Goal: Task Accomplishment & Management: Manage account settings

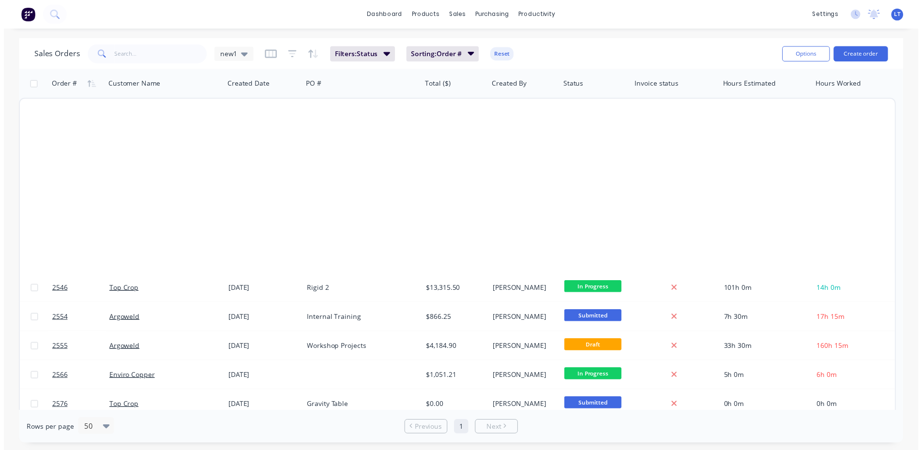
scroll to position [539, 0]
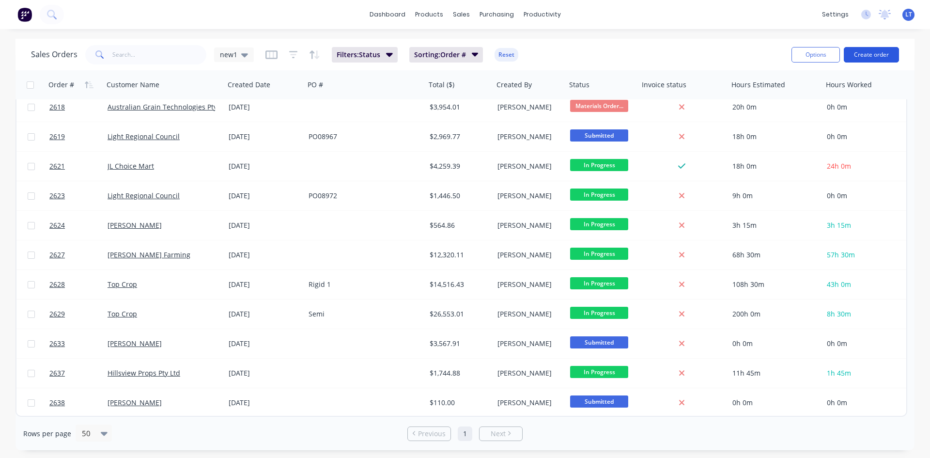
click at [879, 55] on button "Create order" at bounding box center [870, 54] width 55 height 15
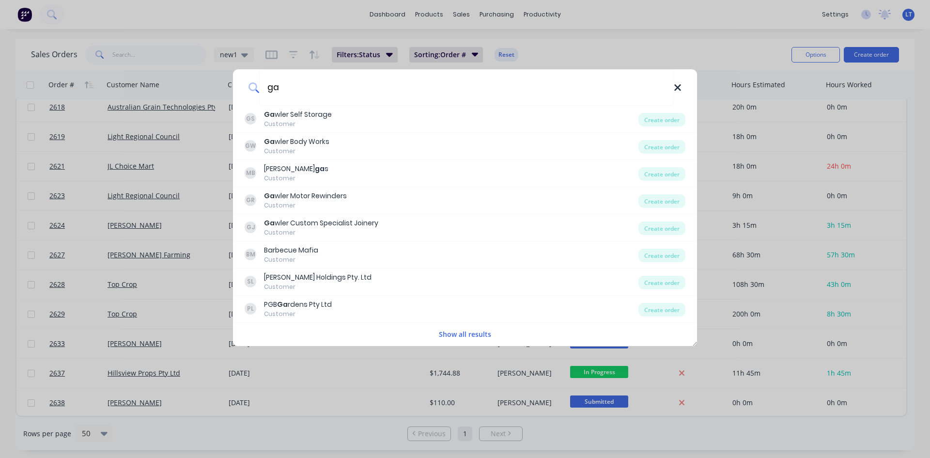
type input "ga"
click at [680, 91] on icon at bounding box center [677, 87] width 8 height 11
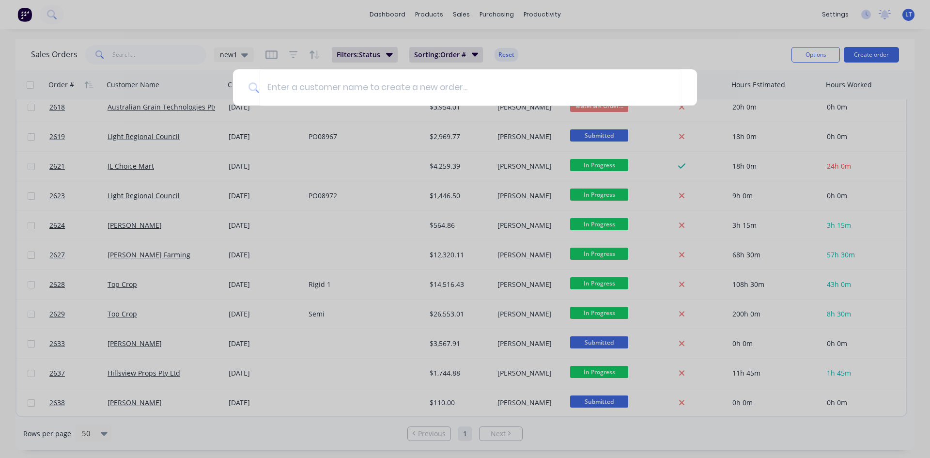
click at [556, 38] on div at bounding box center [465, 229] width 930 height 458
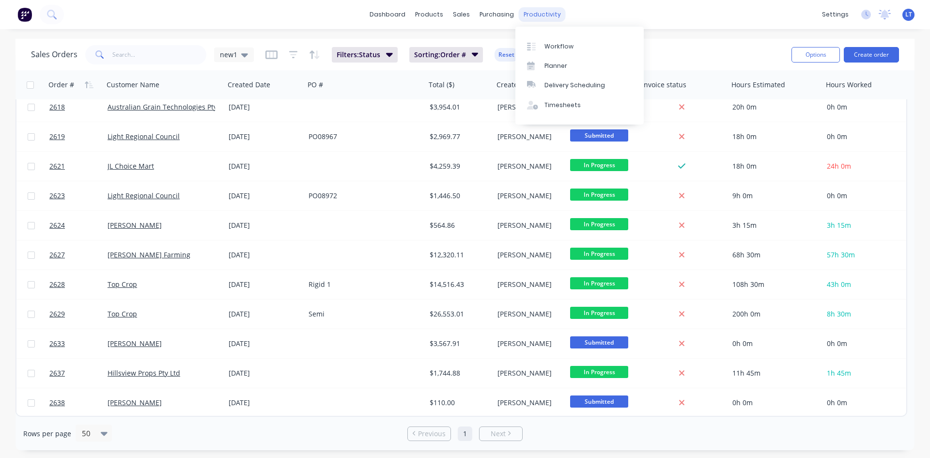
click at [541, 19] on div "productivity" at bounding box center [542, 14] width 47 height 15
click at [561, 49] on div "Workflow" at bounding box center [558, 46] width 29 height 9
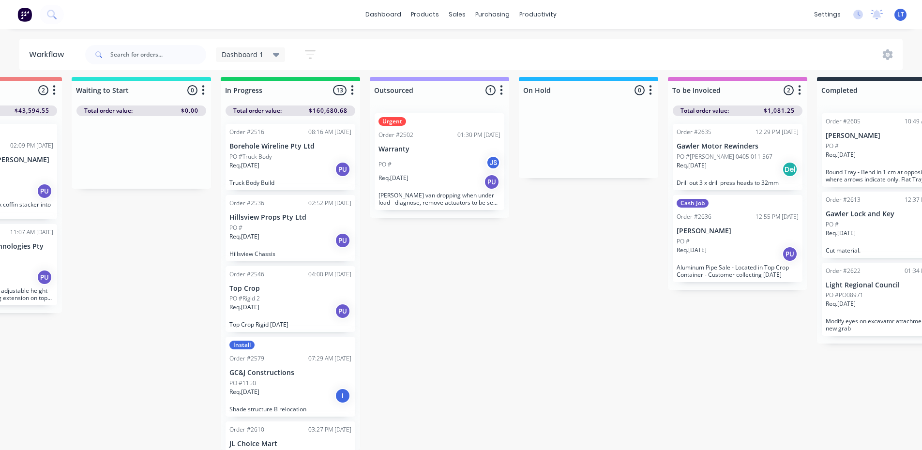
scroll to position [13, 259]
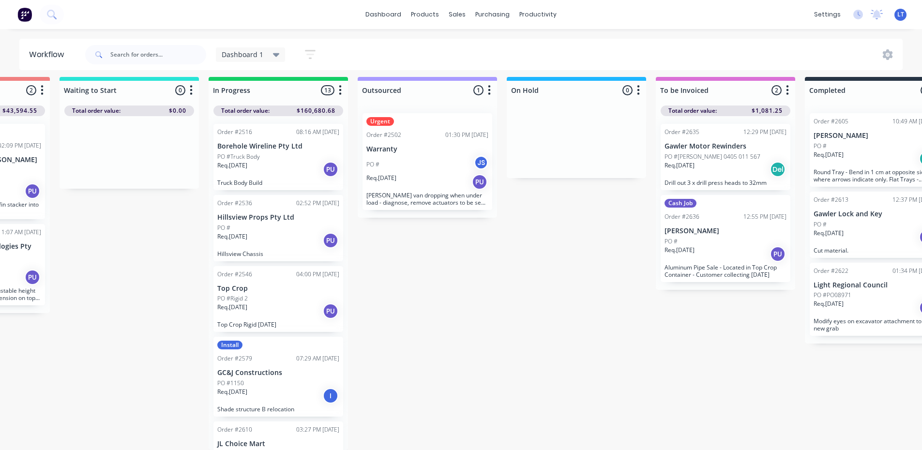
click at [761, 153] on div "PO #[PERSON_NAME] 0405 011 567" at bounding box center [726, 157] width 122 height 9
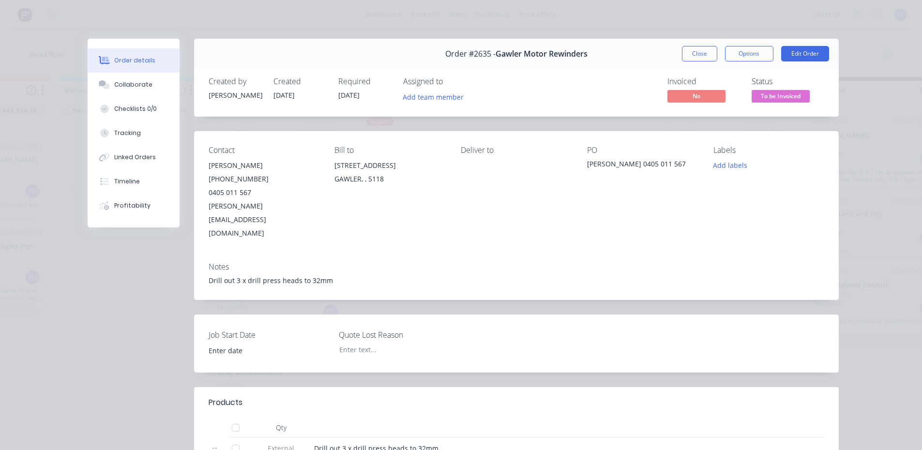
drag, startPoint x: 696, startPoint y: 48, endPoint x: 692, endPoint y: 67, distance: 19.2
click at [696, 49] on button "Close" at bounding box center [699, 53] width 35 height 15
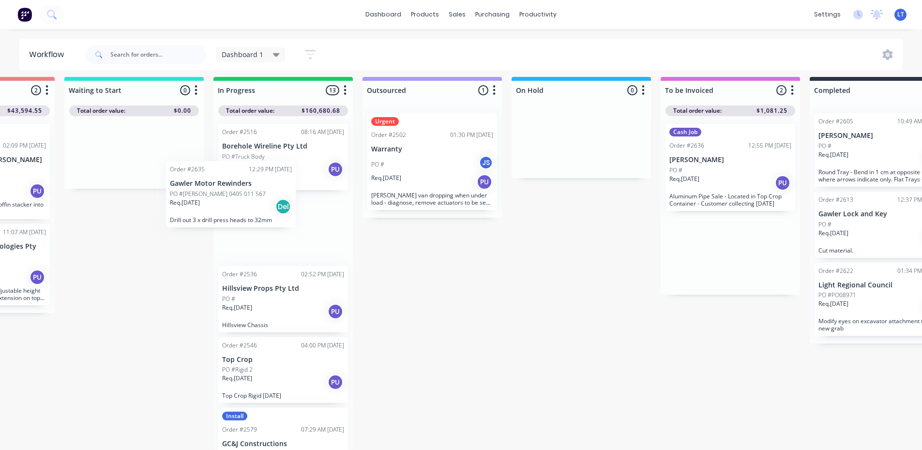
scroll to position [13, 252]
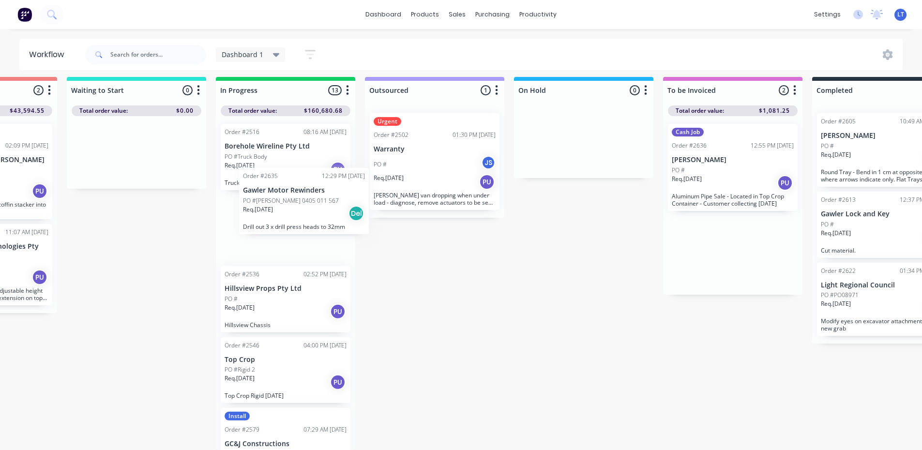
drag, startPoint x: 713, startPoint y: 155, endPoint x: 287, endPoint y: 206, distance: 429.1
click at [287, 206] on div "Submitted 9 Status colour #4169E1 hex #4169E1 Save Cancel Summaries Total order…" at bounding box center [548, 263] width 1615 height 373
click at [291, 238] on div "Req. [DATE] Del" at bounding box center [286, 240] width 122 height 16
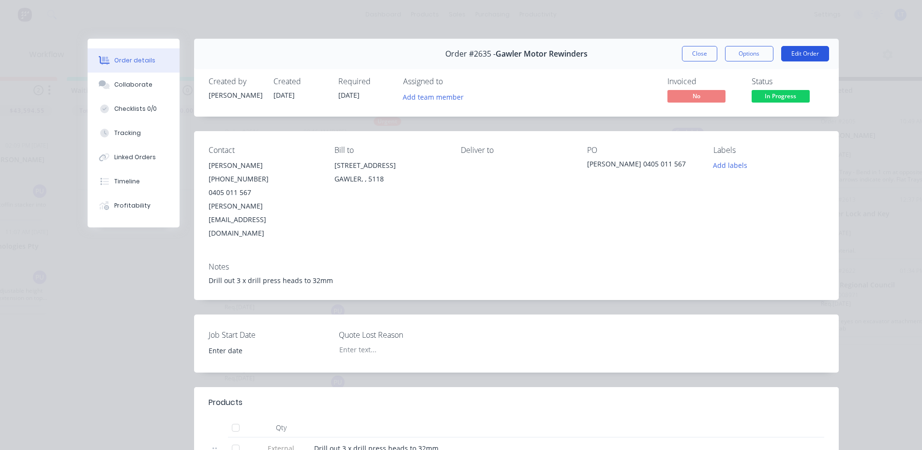
click at [795, 55] on button "Edit Order" at bounding box center [805, 53] width 48 height 15
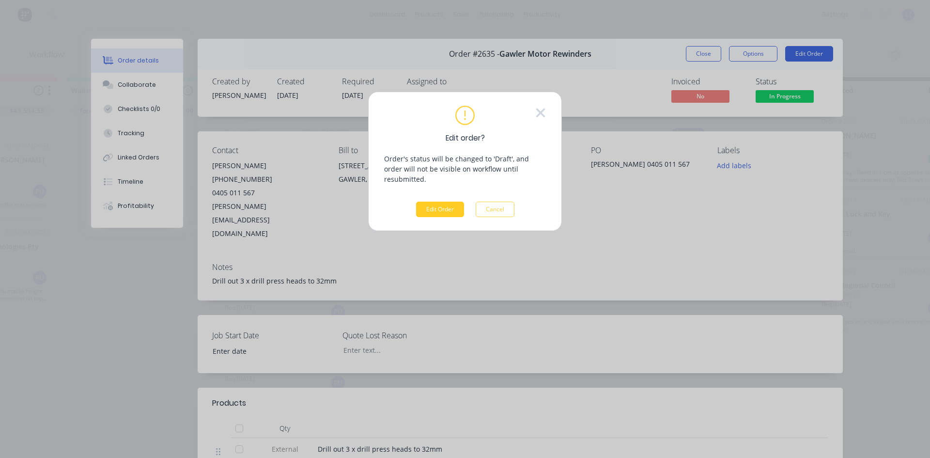
click at [442, 201] on button "Edit Order" at bounding box center [440, 208] width 48 height 15
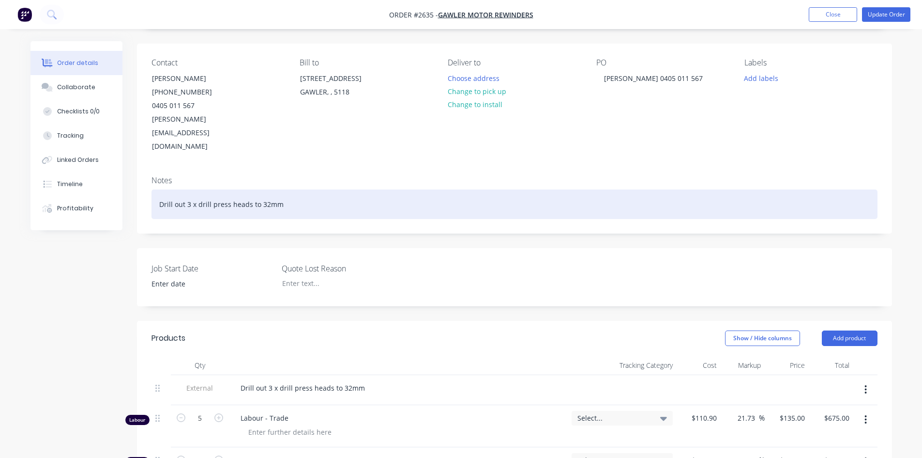
scroll to position [194, 0]
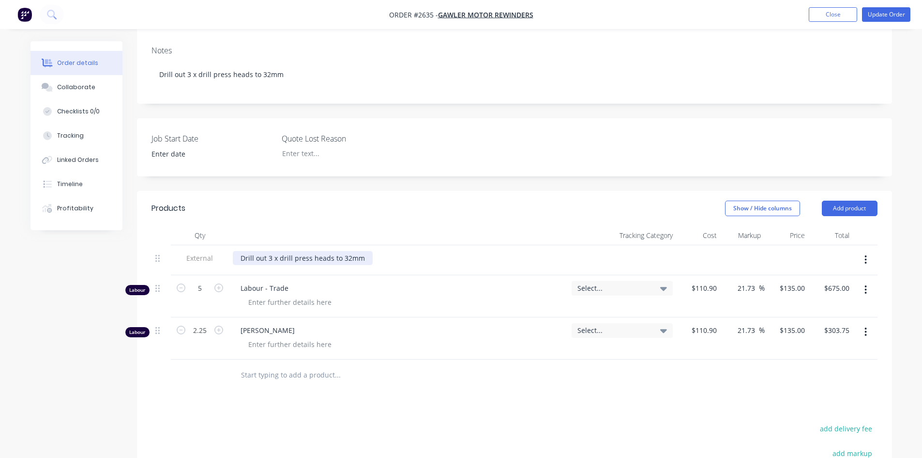
click at [364, 251] on div "Drill out 3 x drill press heads to 32mm" at bounding box center [303, 258] width 140 height 14
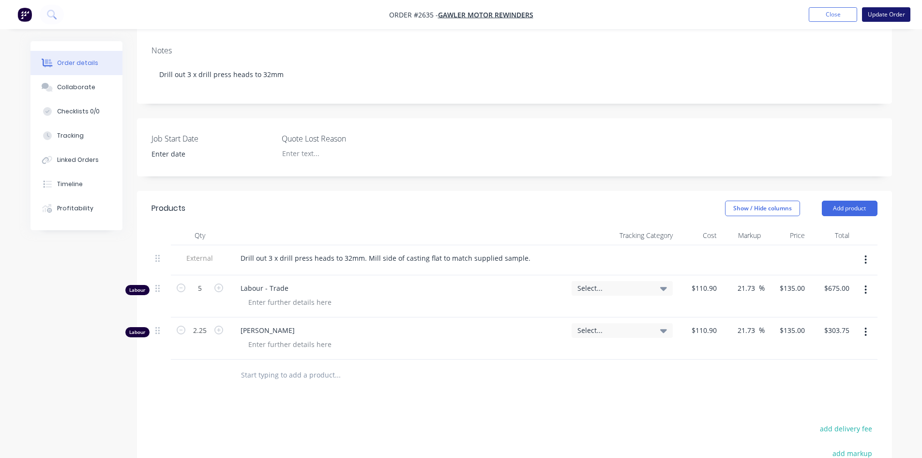
click at [884, 10] on button "Update Order" at bounding box center [886, 14] width 48 height 15
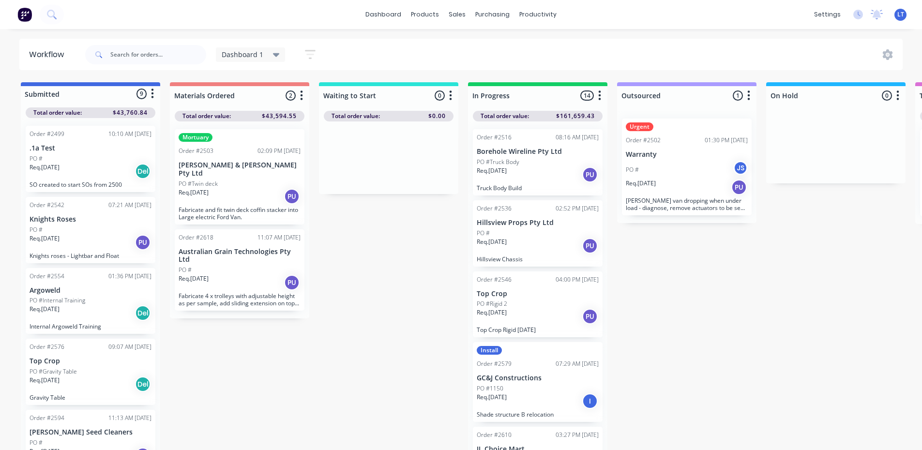
click at [92, 442] on div "PO #" at bounding box center [91, 443] width 122 height 9
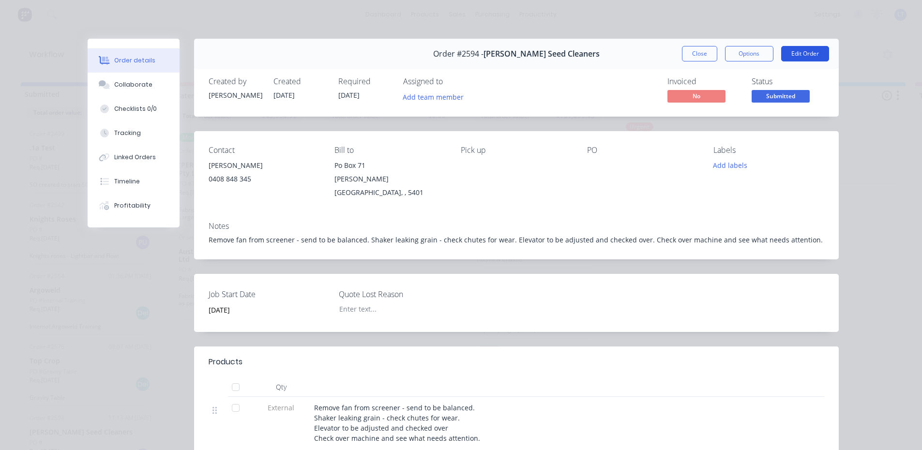
click at [791, 52] on button "Edit Order" at bounding box center [805, 53] width 48 height 15
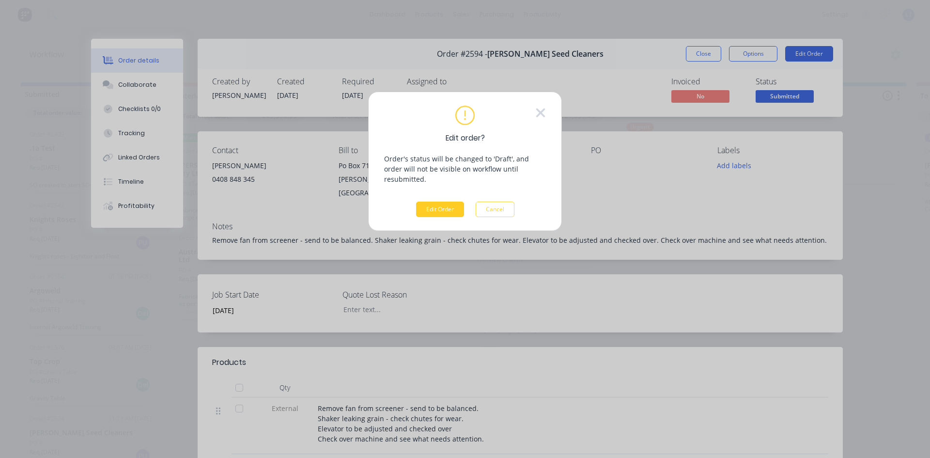
click at [443, 201] on button "Edit Order" at bounding box center [440, 208] width 48 height 15
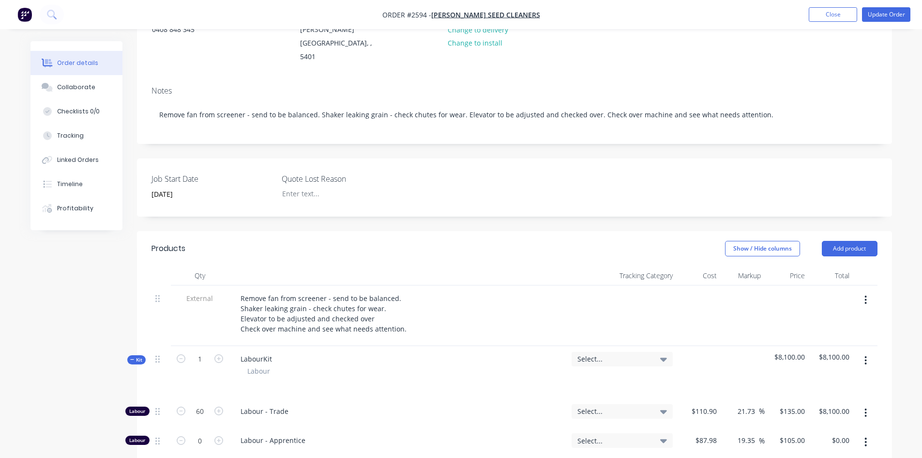
scroll to position [145, 0]
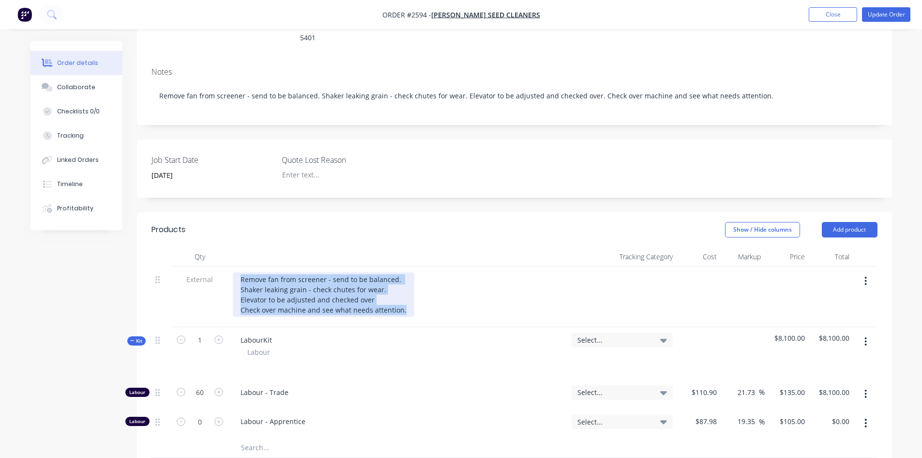
drag, startPoint x: 403, startPoint y: 287, endPoint x: 242, endPoint y: 253, distance: 164.7
click at [242, 272] on div "Remove fan from screener - send to be balanced. Shaker leaking grain - check ch…" at bounding box center [324, 294] width 182 height 45
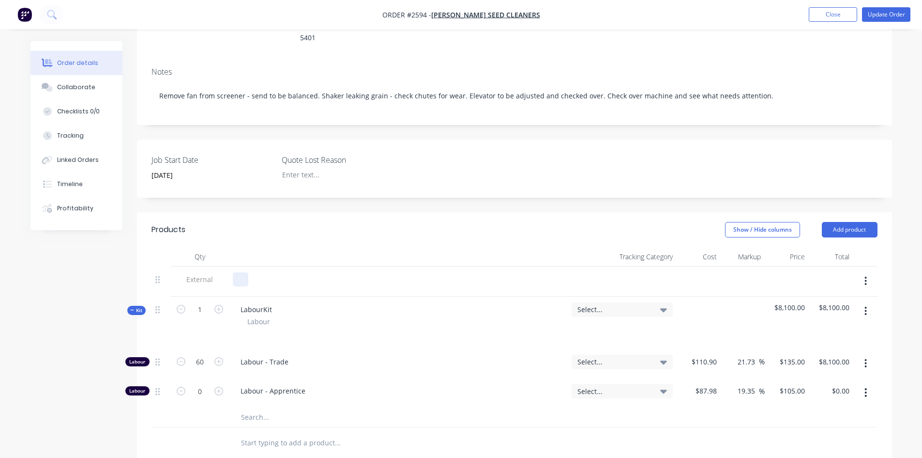
click at [244, 272] on div at bounding box center [240, 279] width 15 height 14
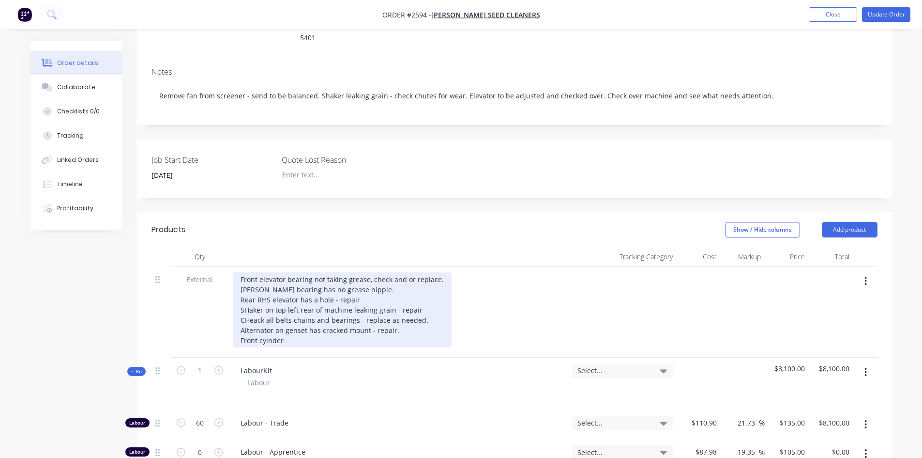
click at [269, 313] on div "Front elevator bearing not taking grease, check and or replace. [PERSON_NAME] b…" at bounding box center [342, 309] width 219 height 75
click at [247, 286] on div "Front elevator bearing not taking grease, check and or replace. [PERSON_NAME] b…" at bounding box center [342, 309] width 219 height 75
click at [307, 317] on div "Front elevator bearing not taking grease, check and or replace. [PERSON_NAME] b…" at bounding box center [342, 309] width 219 height 75
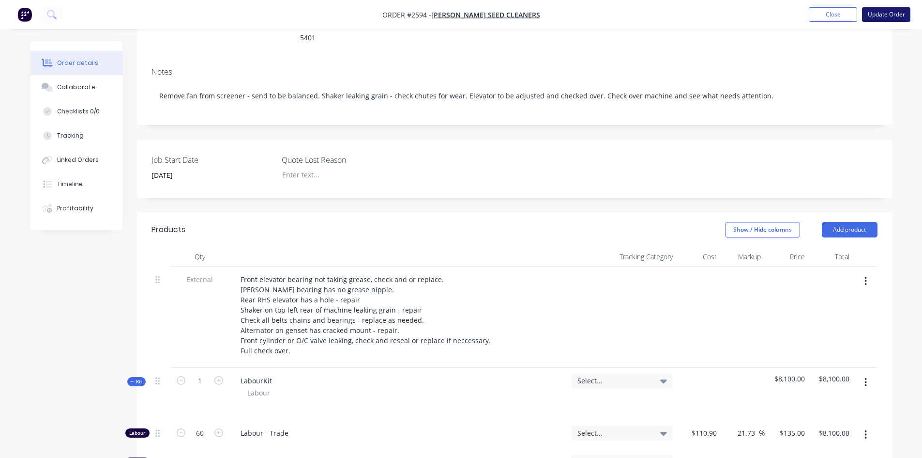
click at [869, 16] on button "Update Order" at bounding box center [886, 14] width 48 height 15
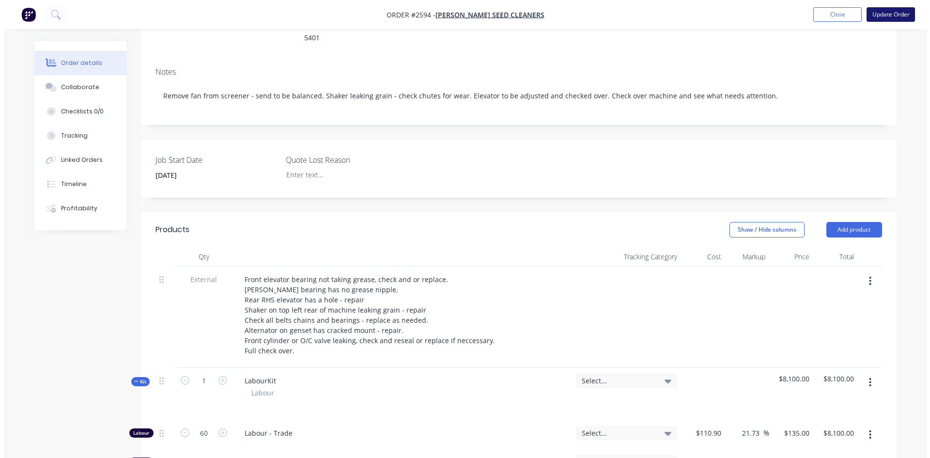
scroll to position [0, 0]
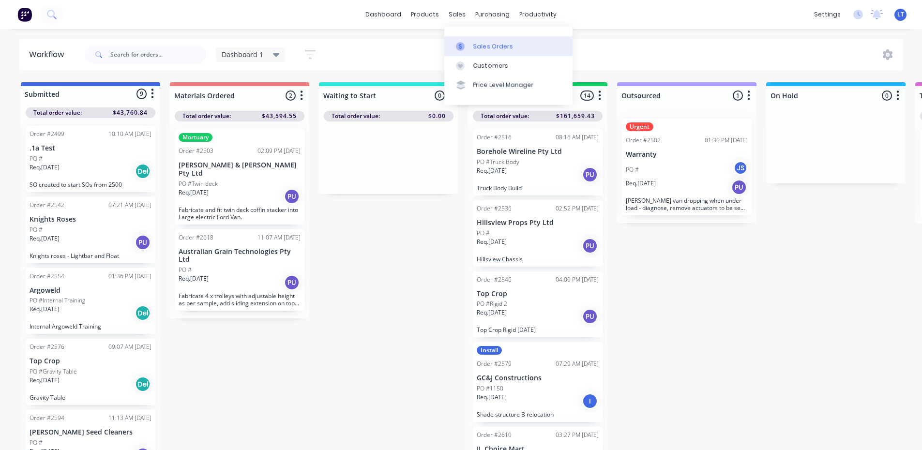
click at [490, 50] on div "Sales Orders" at bounding box center [493, 46] width 40 height 9
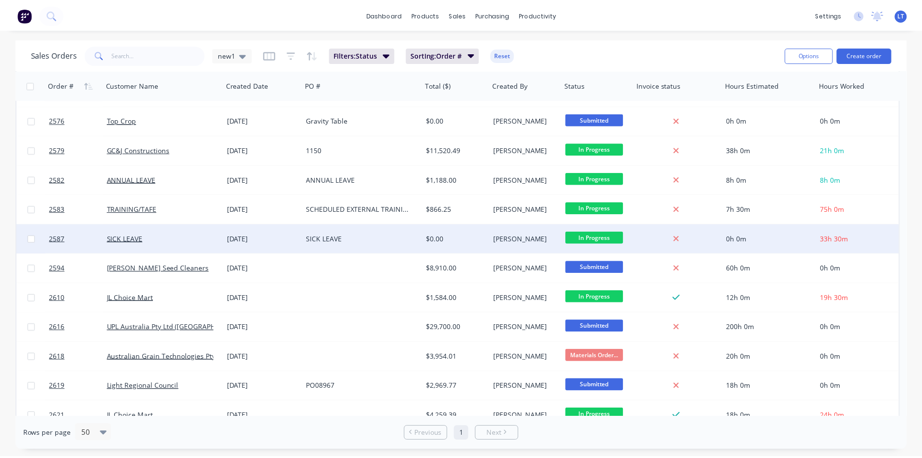
scroll to position [290, 0]
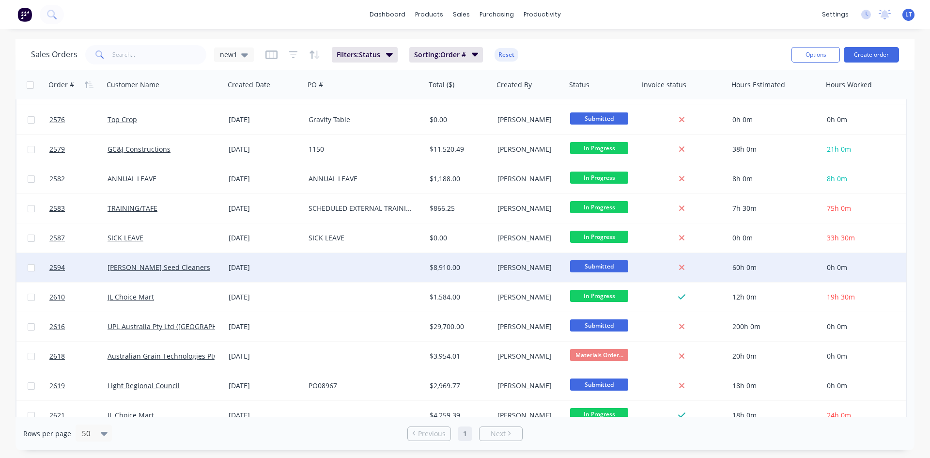
click at [205, 271] on div "[PERSON_NAME] Seed Cleaners" at bounding box center [160, 267] width 107 height 10
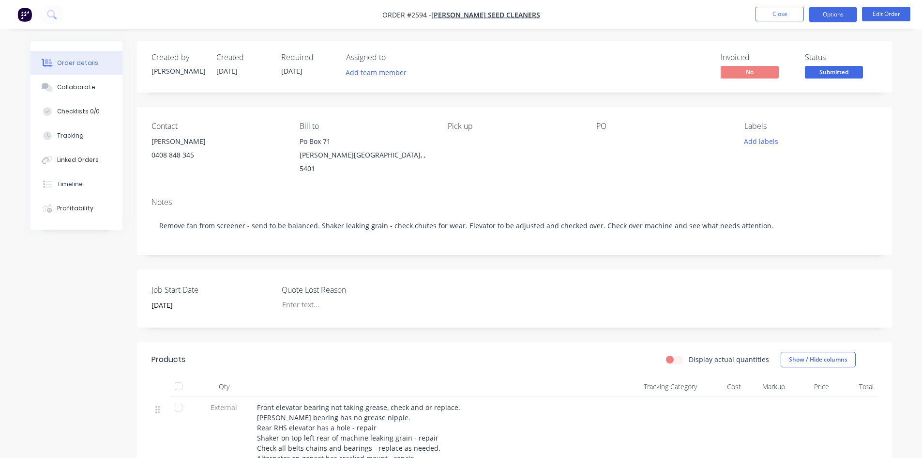
click at [823, 14] on button "Options" at bounding box center [833, 14] width 48 height 15
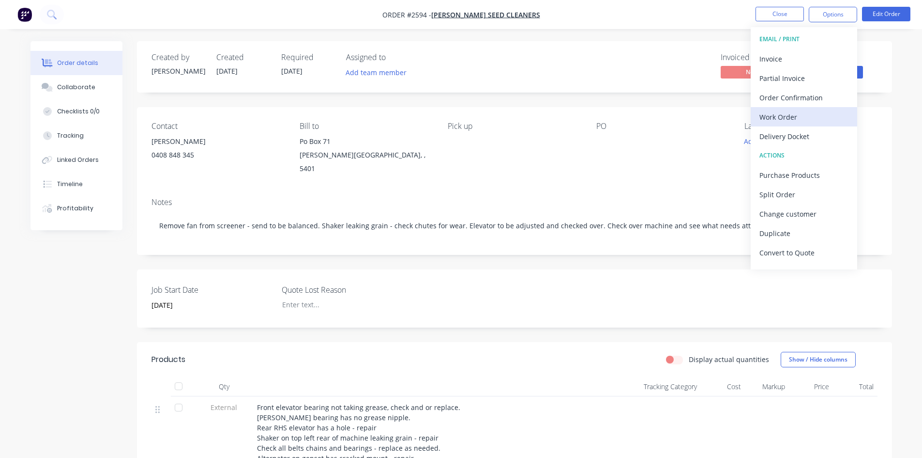
click at [780, 120] on div "Work Order" at bounding box center [804, 117] width 89 height 14
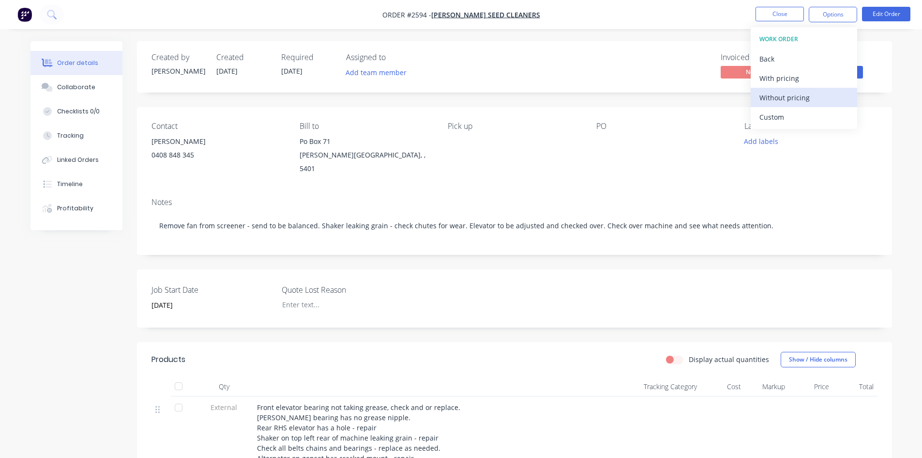
click at [781, 104] on div "Without pricing" at bounding box center [804, 98] width 89 height 14
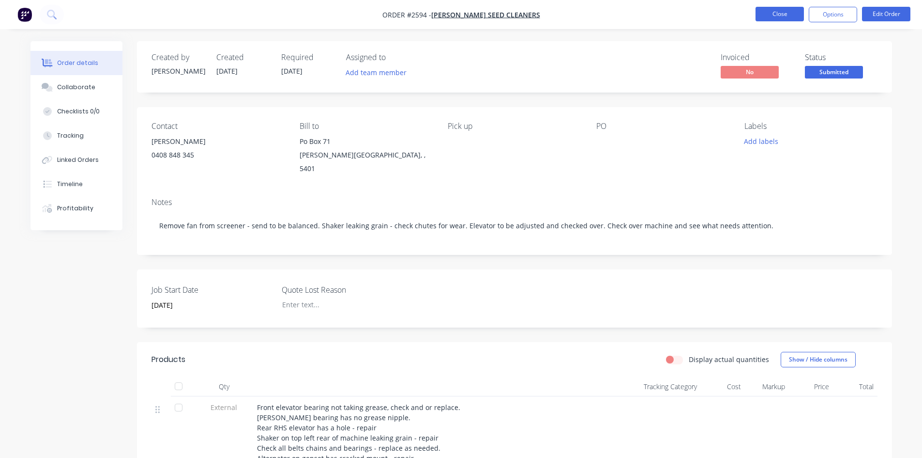
click at [790, 10] on button "Close" at bounding box center [780, 14] width 48 height 15
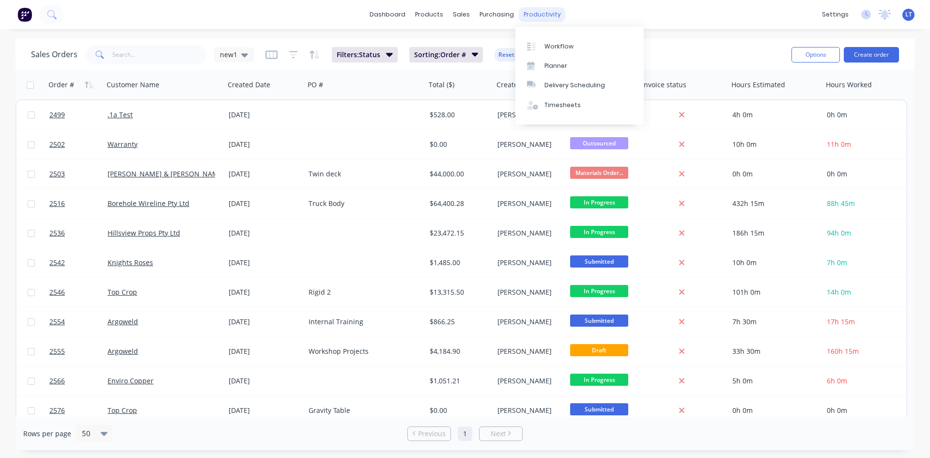
click at [546, 14] on div "productivity" at bounding box center [542, 14] width 47 height 15
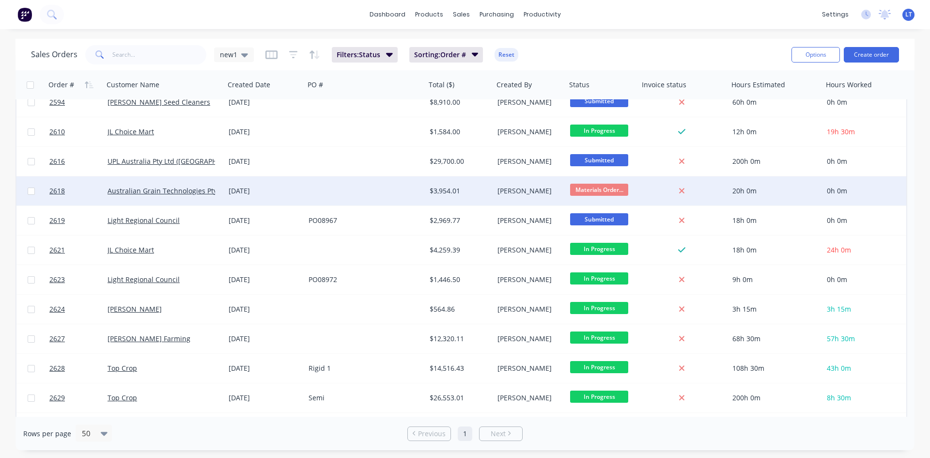
scroll to position [569, 0]
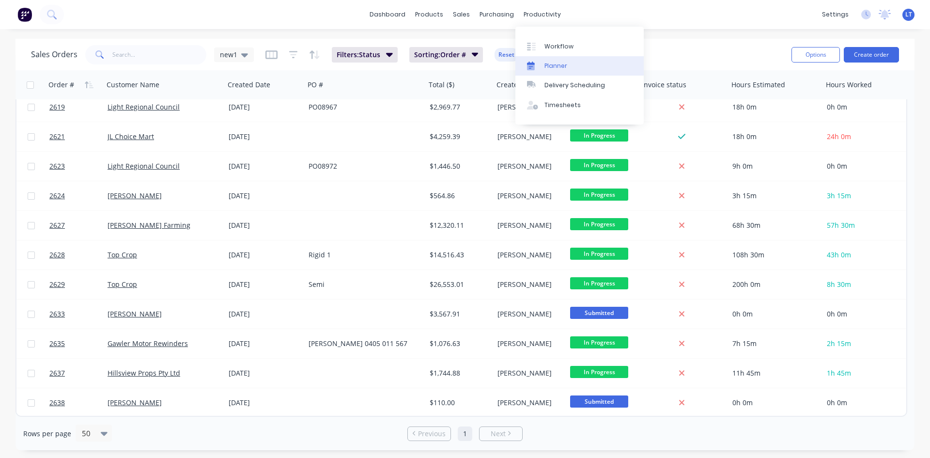
click at [555, 70] on div "Planner" at bounding box center [555, 65] width 23 height 9
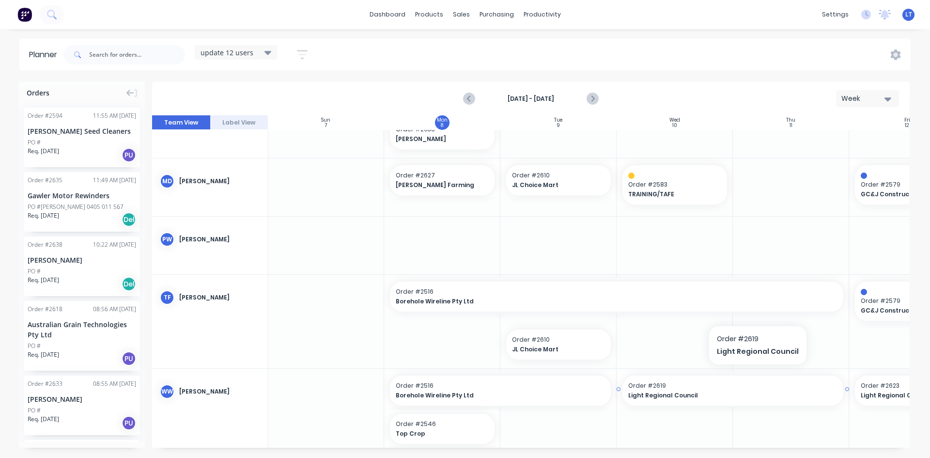
scroll to position [421, 0]
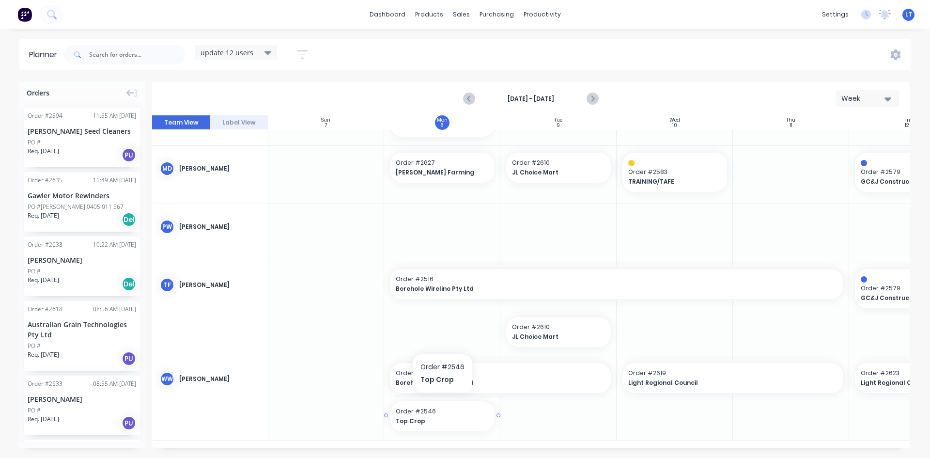
click at [457, 416] on span "Top Crop" at bounding box center [438, 420] width 84 height 9
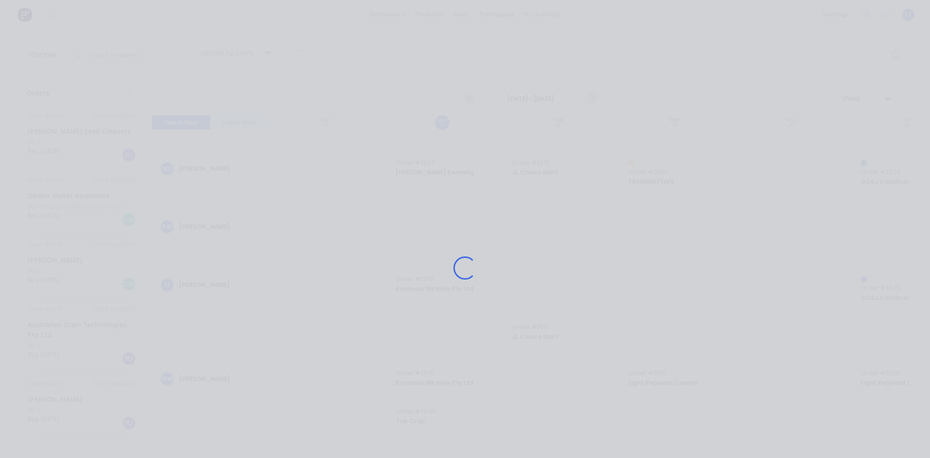
scroll to position [413, 0]
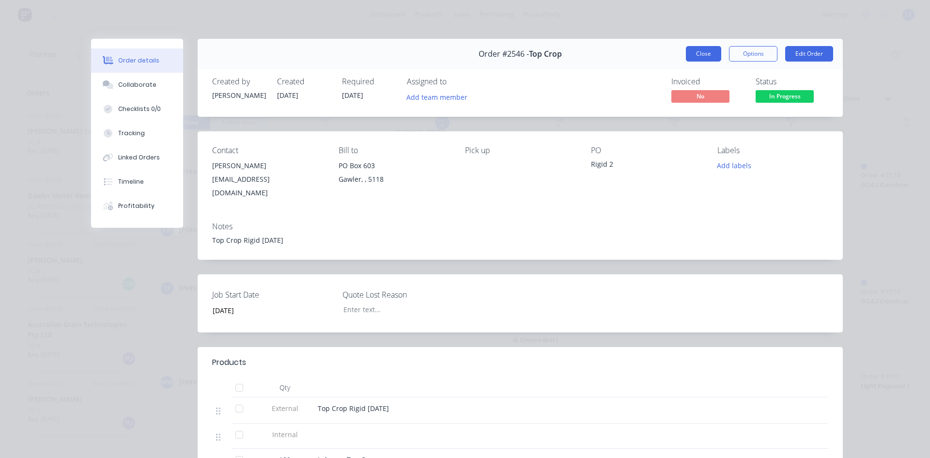
click at [702, 52] on button "Close" at bounding box center [703, 53] width 35 height 15
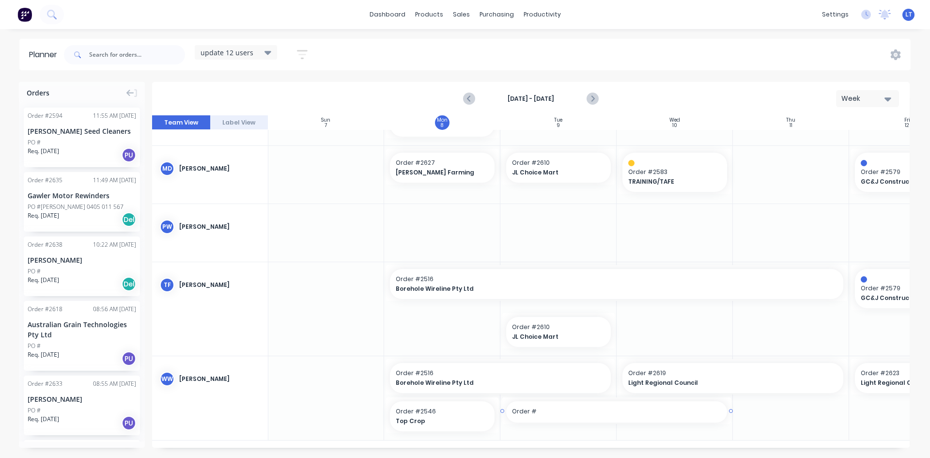
drag, startPoint x: 609, startPoint y: 442, endPoint x: 627, endPoint y: 444, distance: 18.6
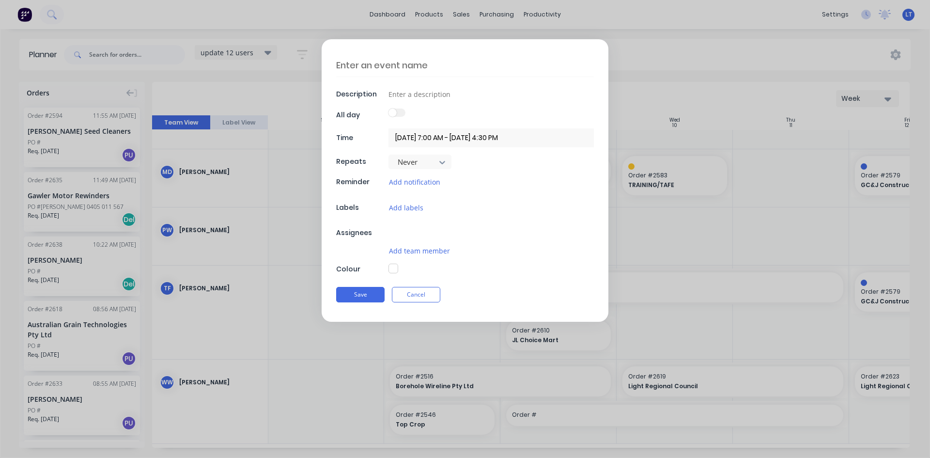
type textarea "x"
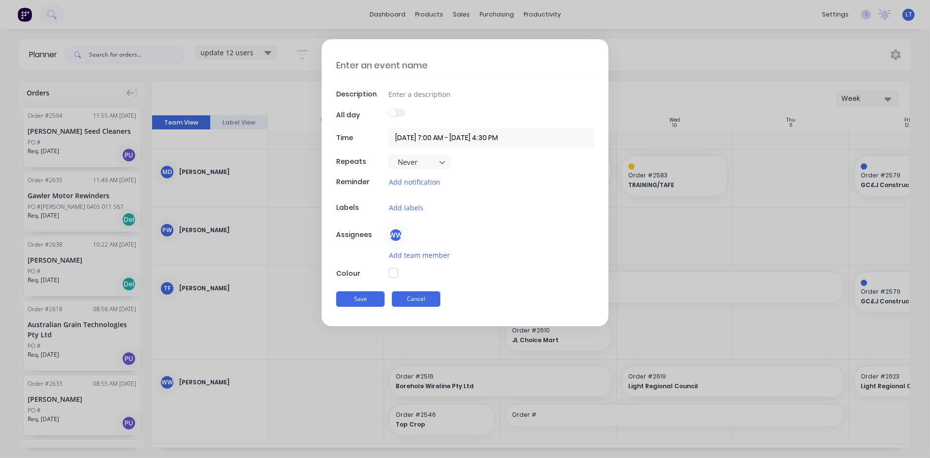
click at [422, 299] on button "Cancel" at bounding box center [416, 298] width 48 height 15
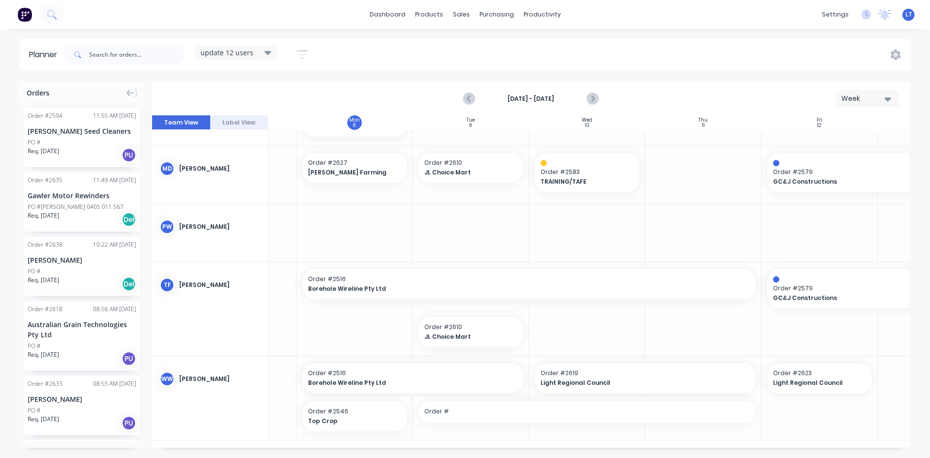
scroll to position [421, 88]
click at [492, 407] on span "Order #" at bounding box center [586, 411] width 325 height 9
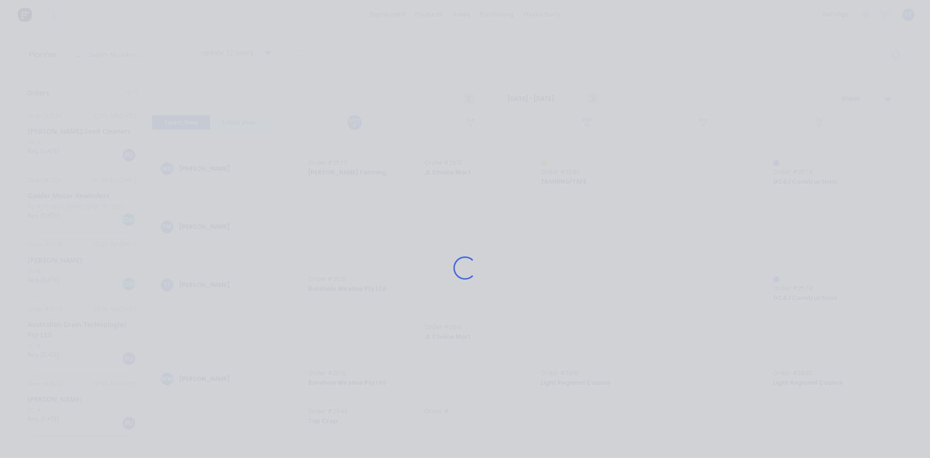
scroll to position [413, 88]
